Goal: Transaction & Acquisition: Purchase product/service

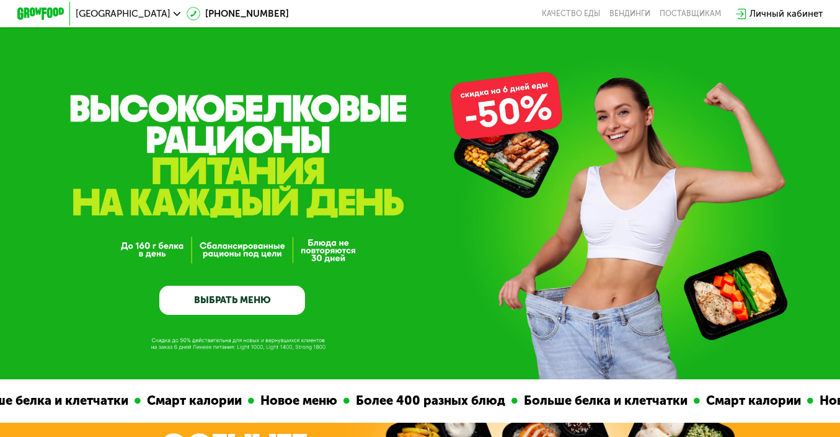
click at [781, 12] on div "Личный кабинет" at bounding box center [786, 14] width 73 height 14
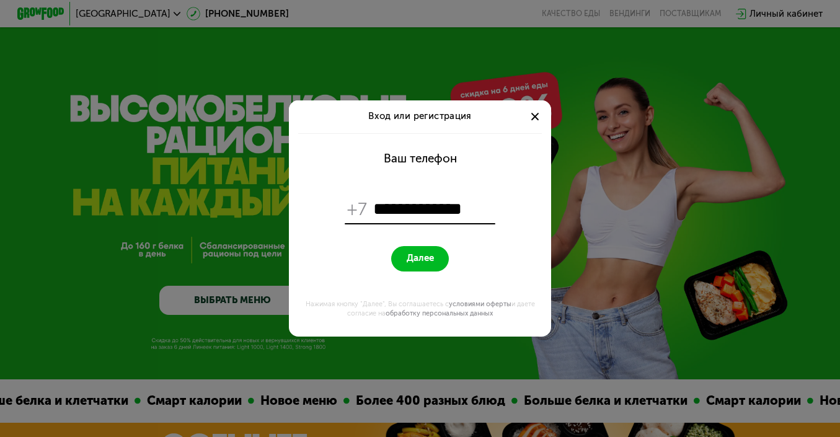
type input "**********"
click at [417, 269] on button "Далее" at bounding box center [420, 258] width 58 height 25
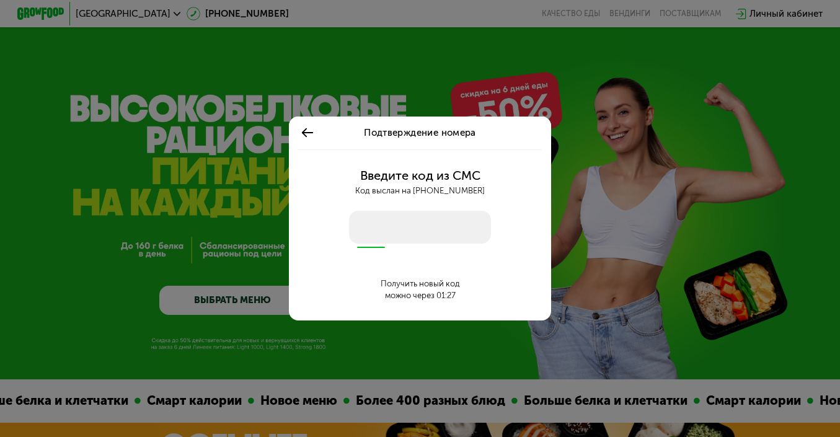
click at [434, 232] on input "number" at bounding box center [420, 227] width 143 height 33
type input "****"
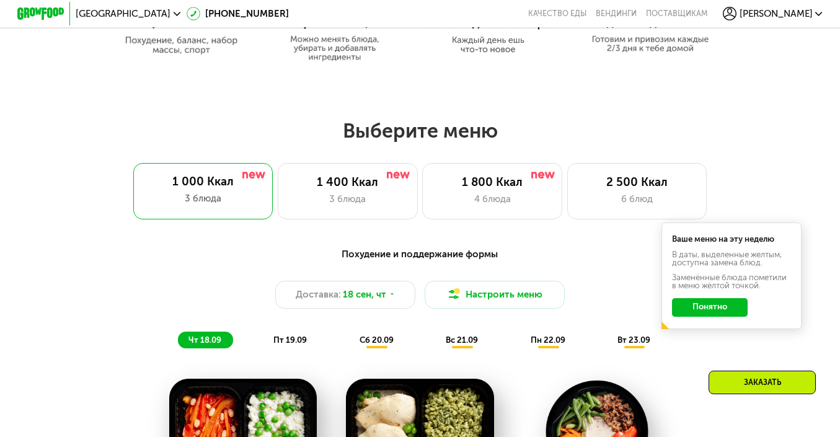
scroll to position [652, 0]
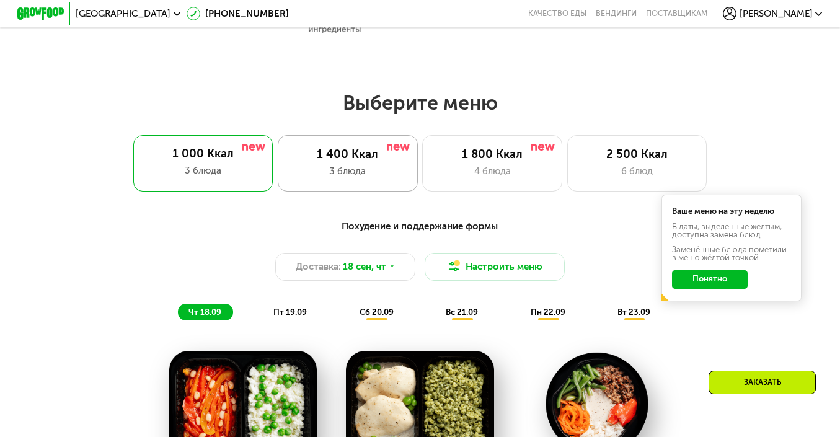
click at [348, 156] on div "1 400 Ккал" at bounding box center [347, 155] width 115 height 14
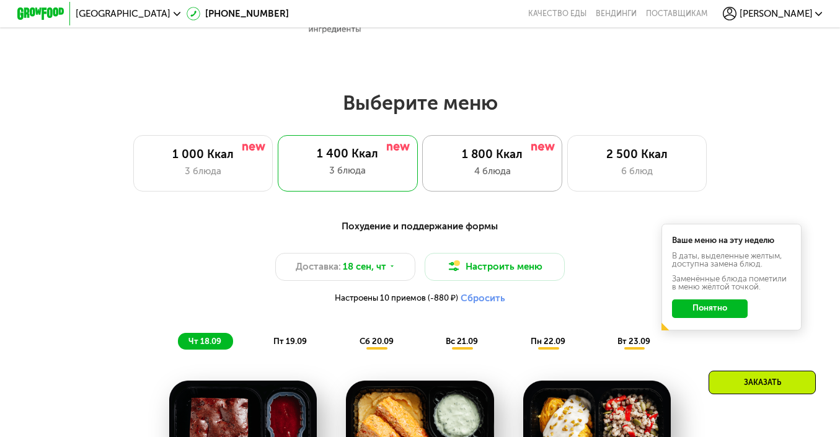
click at [509, 148] on div "1 800 Ккал" at bounding box center [492, 155] width 115 height 14
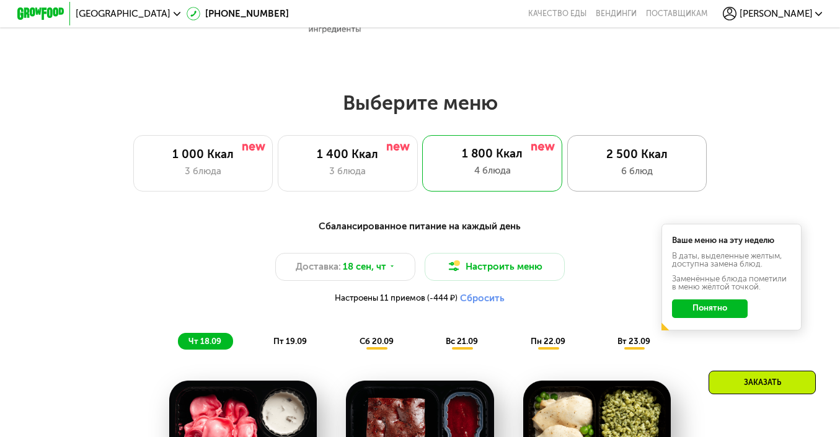
click at [627, 155] on div "2 500 Ккал" at bounding box center [636, 155] width 115 height 14
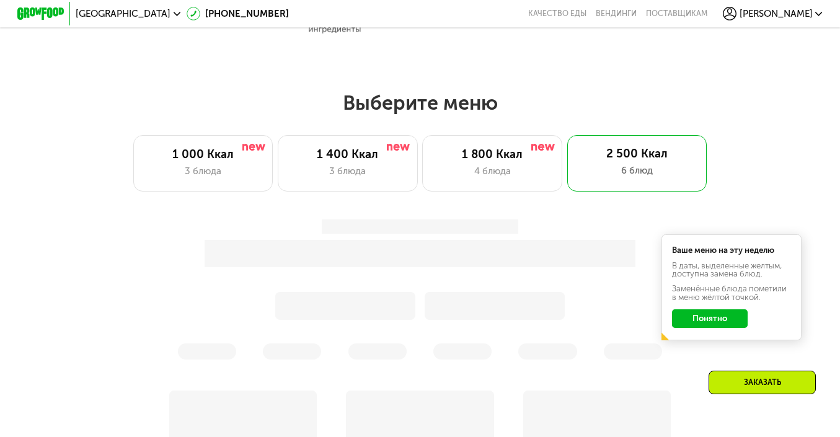
click at [759, 104] on h2 "Выберите меню" at bounding box center [420, 103] width 766 height 25
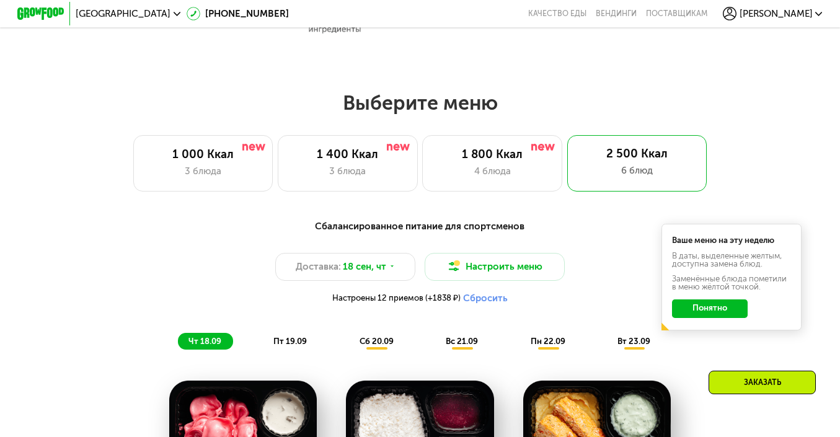
click at [750, 130] on div "Выберите меню 1 000 Ккал 3 блюда 1 400 Ккал 3 блюда 1 800 Ккал 4 блюда 2 500 Кк…" at bounding box center [420, 141] width 840 height 100
click at [208, 167] on div "3 блюда" at bounding box center [202, 171] width 115 height 14
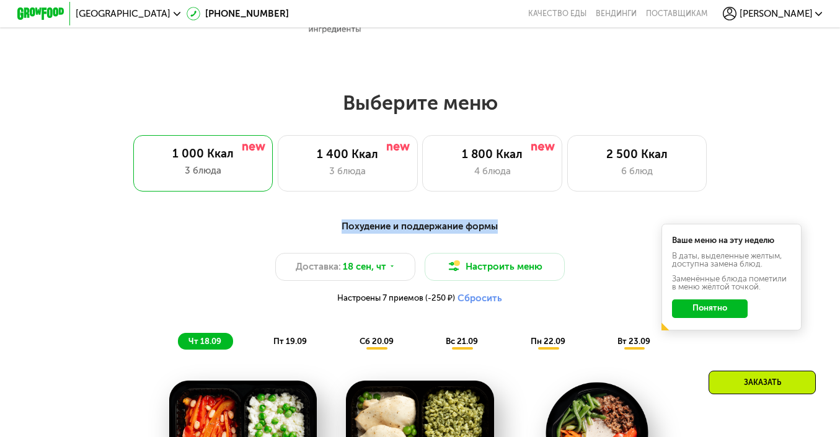
drag, startPoint x: 505, startPoint y: 224, endPoint x: 313, endPoint y: 229, distance: 192.3
click at [313, 229] on div "Похудение и поддержание формы" at bounding box center [419, 226] width 691 height 14
copy div "Похудение и поддержание формы"
click at [381, 155] on div "1 400 Ккал" at bounding box center [347, 155] width 115 height 14
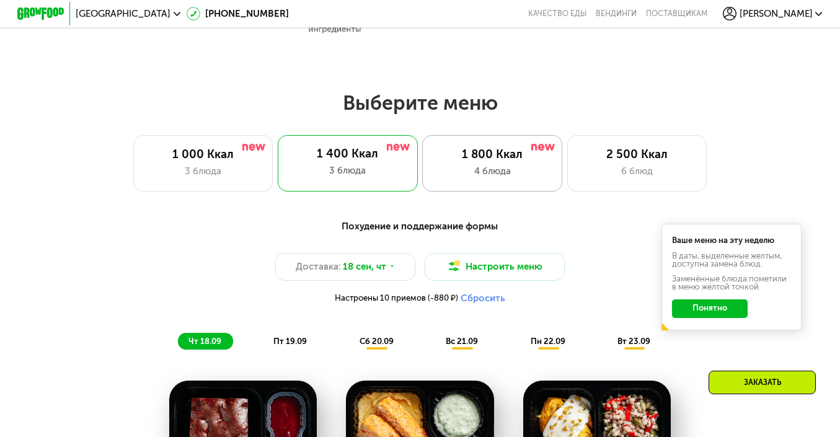
click at [482, 172] on div "4 блюда" at bounding box center [492, 171] width 115 height 14
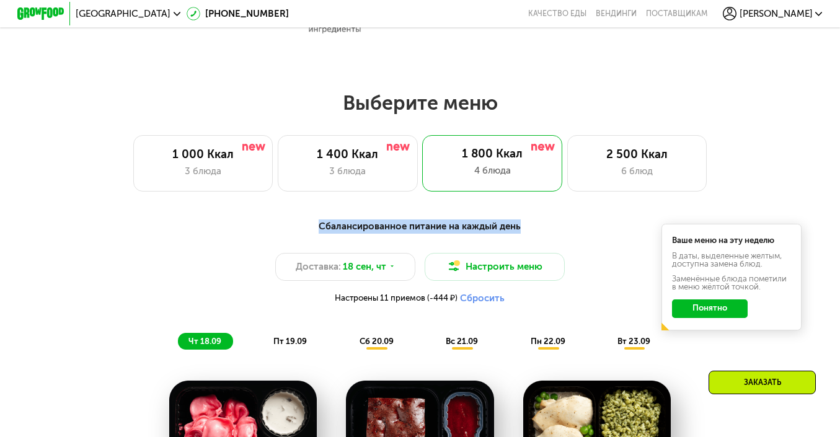
drag, startPoint x: 521, startPoint y: 230, endPoint x: 312, endPoint y: 231, distance: 209.6
click at [312, 231] on div "Сбалансированное питание на каждый день" at bounding box center [419, 226] width 691 height 14
copy div "Сбалансированное питание на каждый день"
click at [580, 174] on div "6 блюд" at bounding box center [636, 171] width 115 height 14
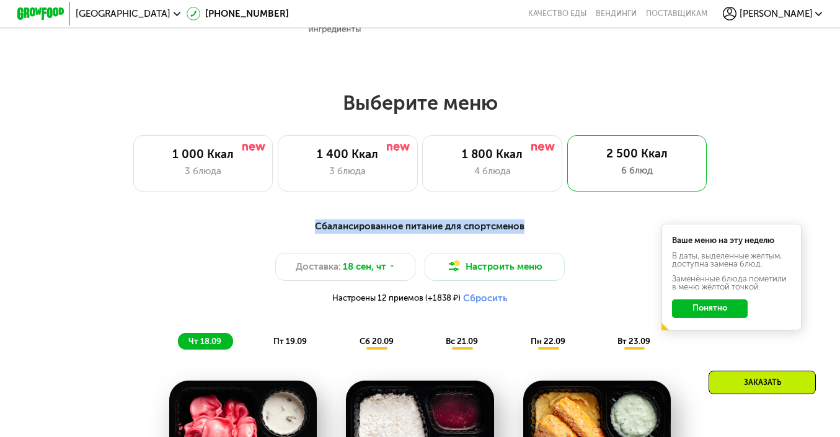
drag, startPoint x: 535, startPoint y: 226, endPoint x: 305, endPoint y: 223, distance: 230.0
click at [304, 223] on div "Сбалансированное питание для спортсменов" at bounding box center [419, 226] width 691 height 14
copy div "Сбалансированное питание для спортсменов"
